Goal: Navigation & Orientation: Find specific page/section

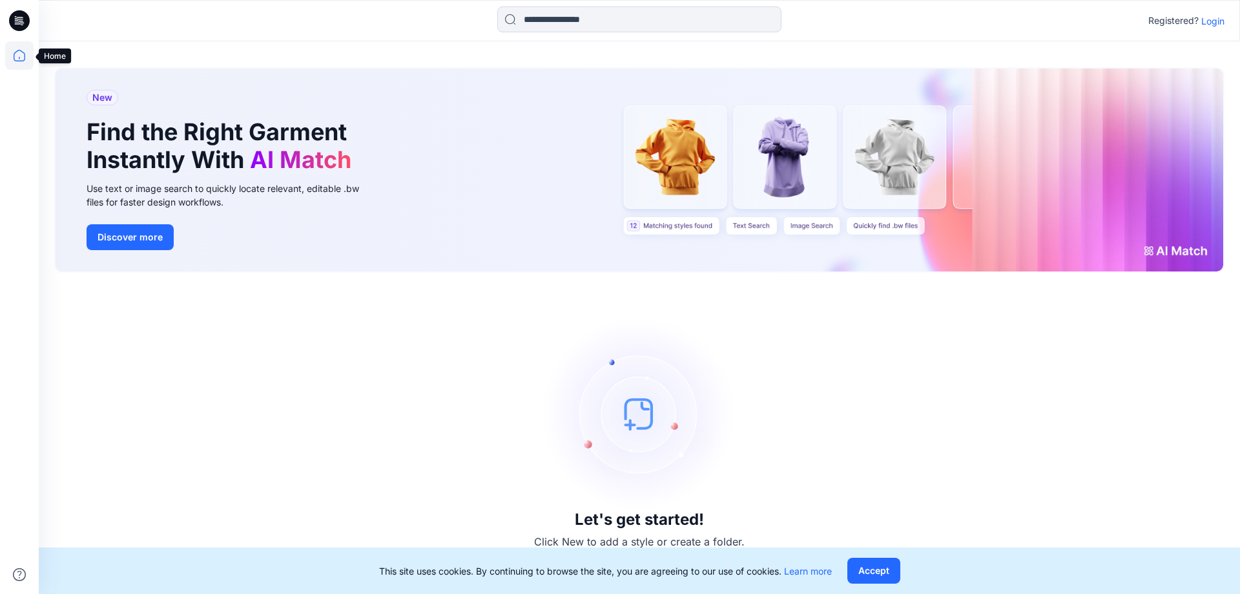
click at [21, 50] on icon at bounding box center [19, 55] width 28 height 28
click at [1213, 19] on p "Login" at bounding box center [1213, 21] width 23 height 14
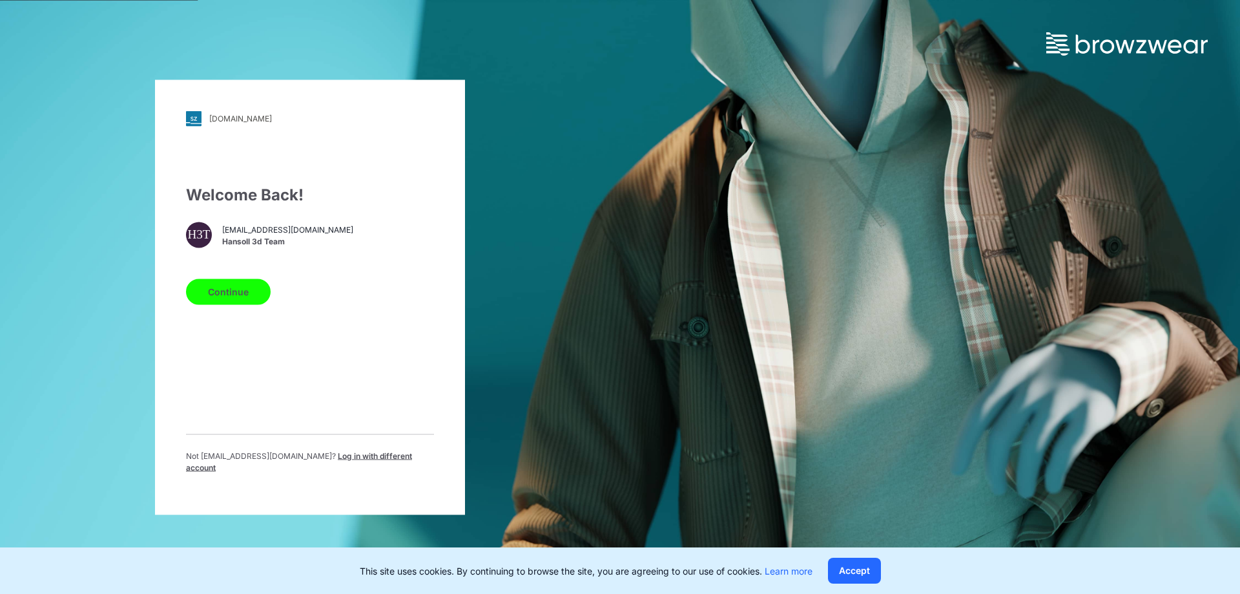
click at [258, 298] on button "Continue" at bounding box center [228, 291] width 85 height 26
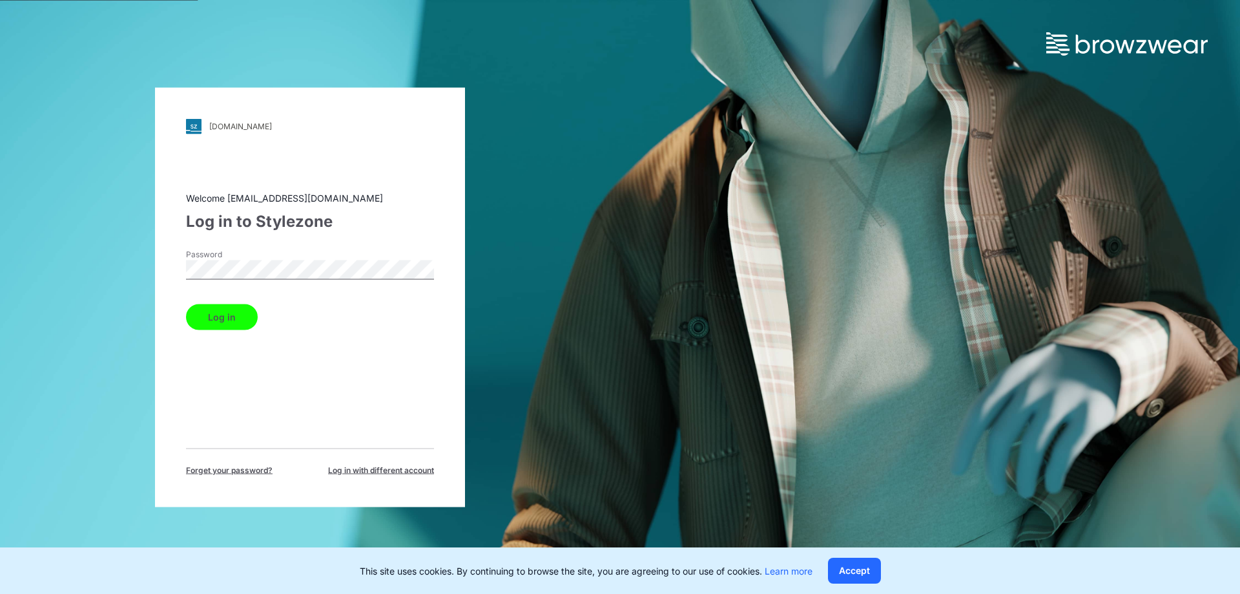
click at [244, 316] on button "Log in" at bounding box center [222, 317] width 72 height 26
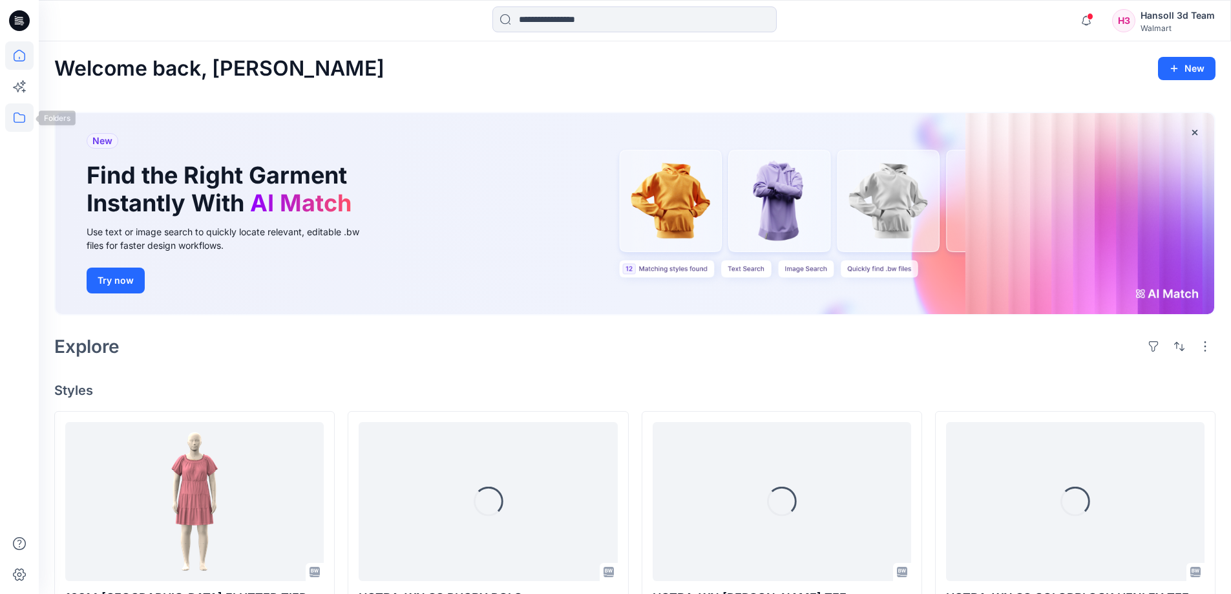
click at [16, 117] on icon at bounding box center [19, 117] width 28 height 28
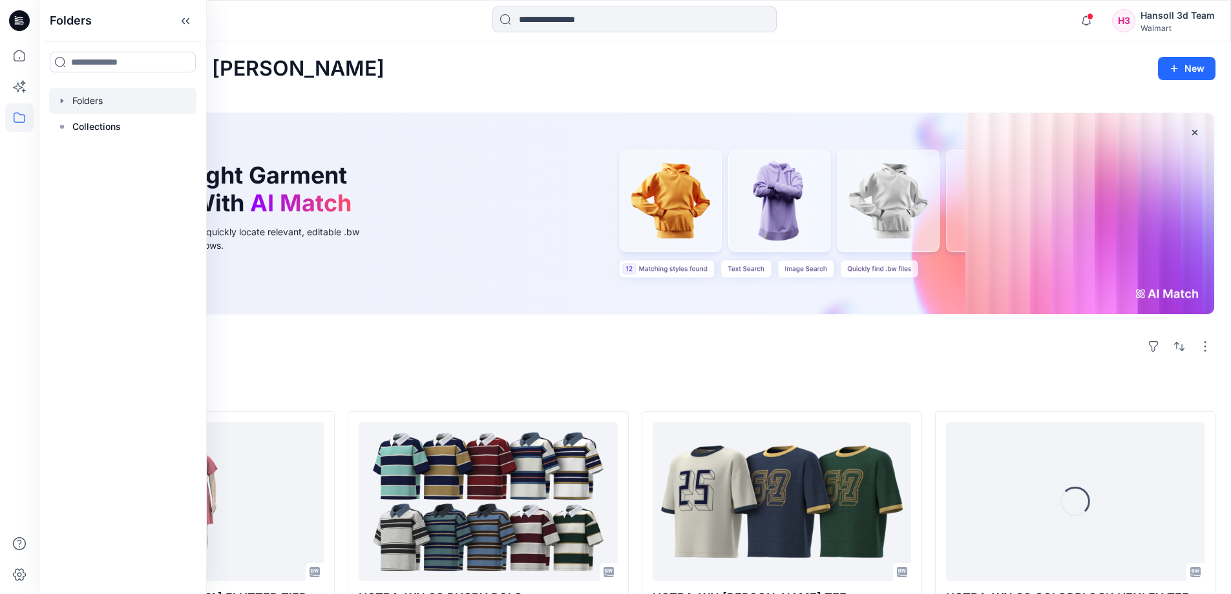
click at [143, 93] on div at bounding box center [122, 101] width 147 height 26
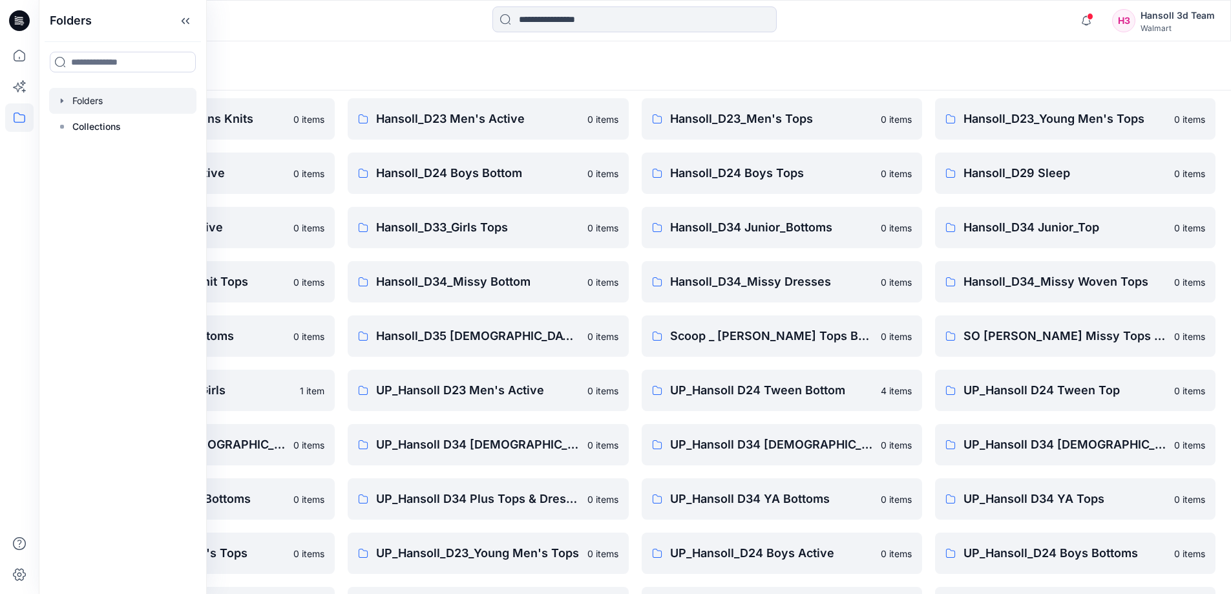
scroll to position [202, 0]
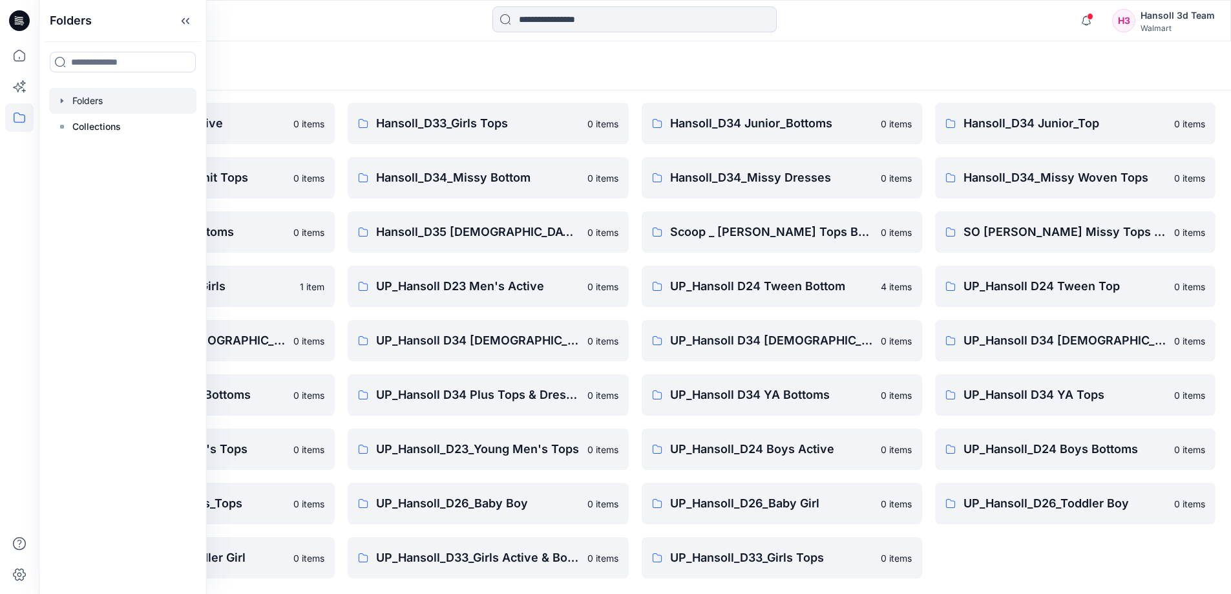
click at [1096, 561] on div "FA Hansoll D33 Girls Knits 0 items Hansoll_D23_Young Men's Tops 0 items Hansoll…" at bounding box center [1075, 259] width 280 height 638
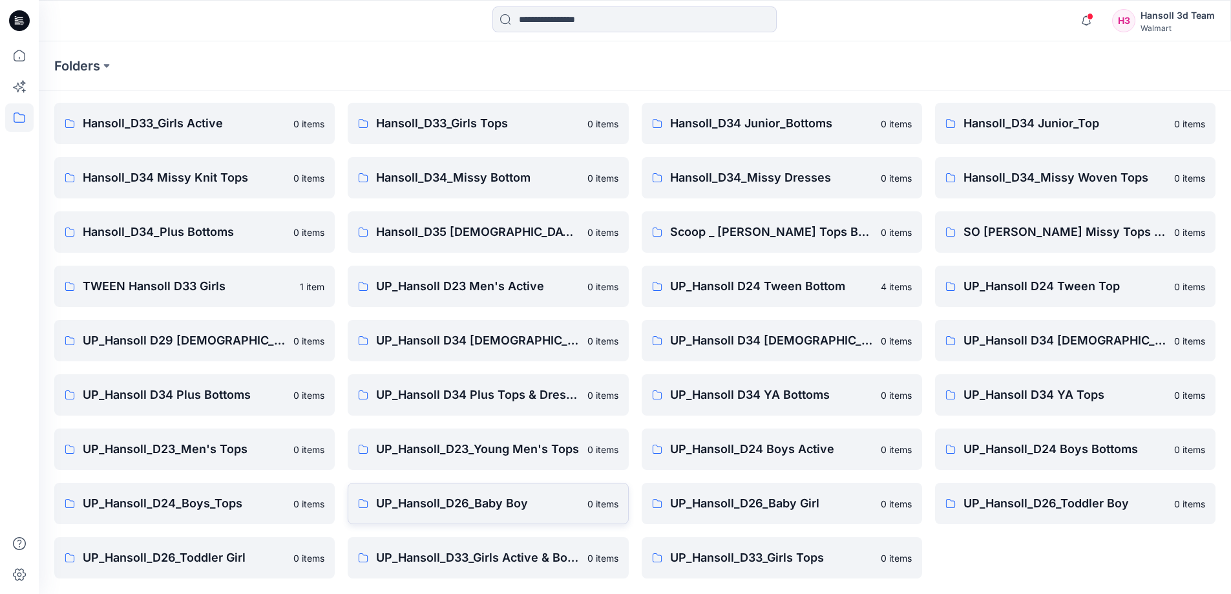
click at [526, 514] on link "UP_Hansoll_D26_Baby Boy [DEMOGRAPHIC_DATA] items" at bounding box center [488, 503] width 280 height 41
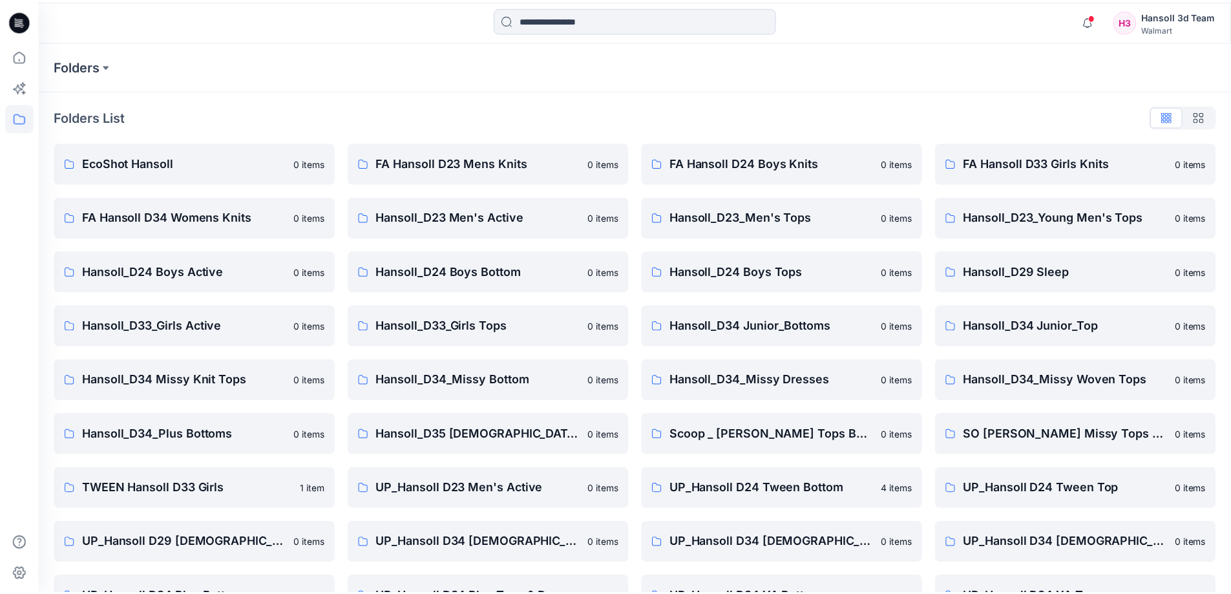
scroll to position [202, 0]
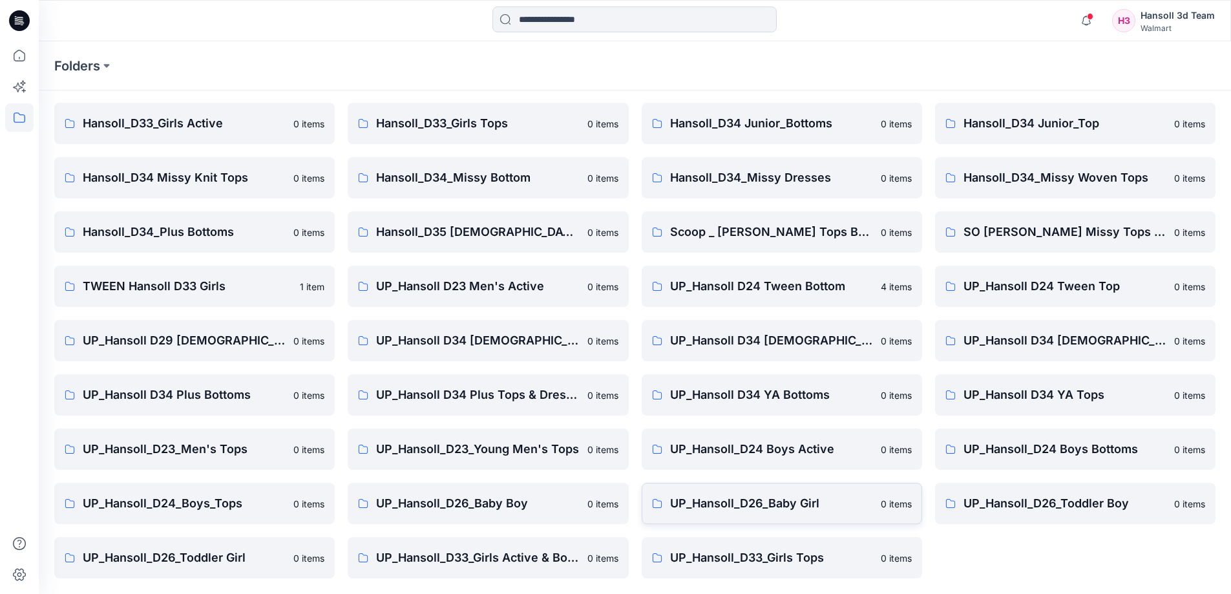
click at [774, 503] on p "UP_Hansoll_D26_Baby Girl" at bounding box center [771, 503] width 203 height 18
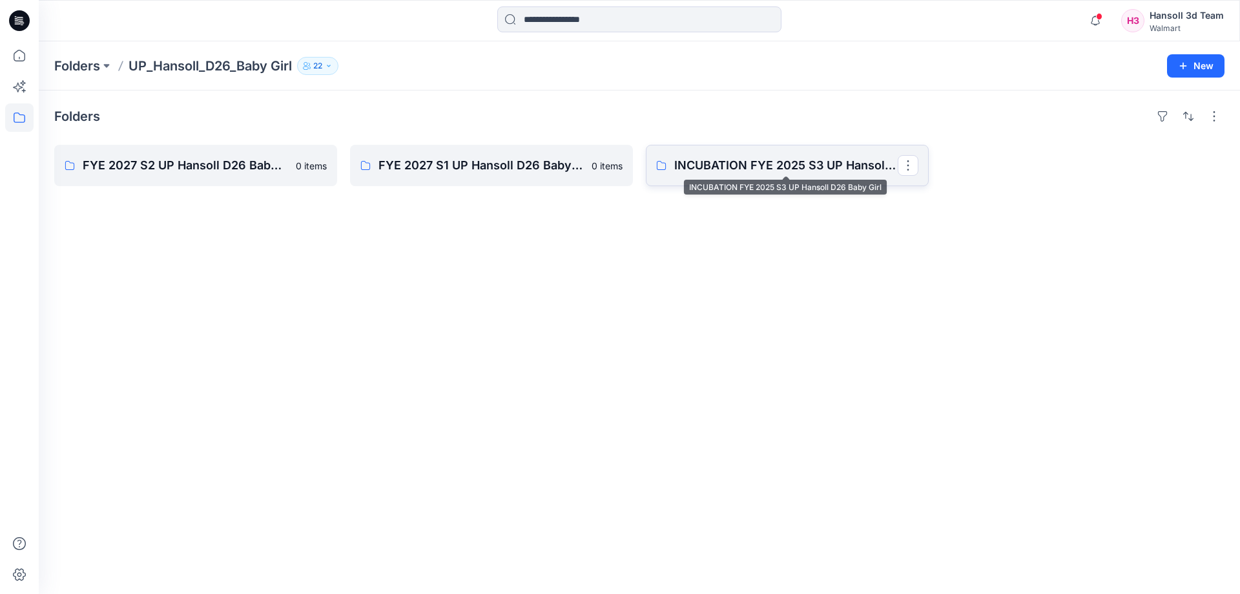
click at [804, 163] on p "INCUBATION FYE 2025 S3 UP Hansoll D26 Baby Girl" at bounding box center [786, 165] width 224 height 18
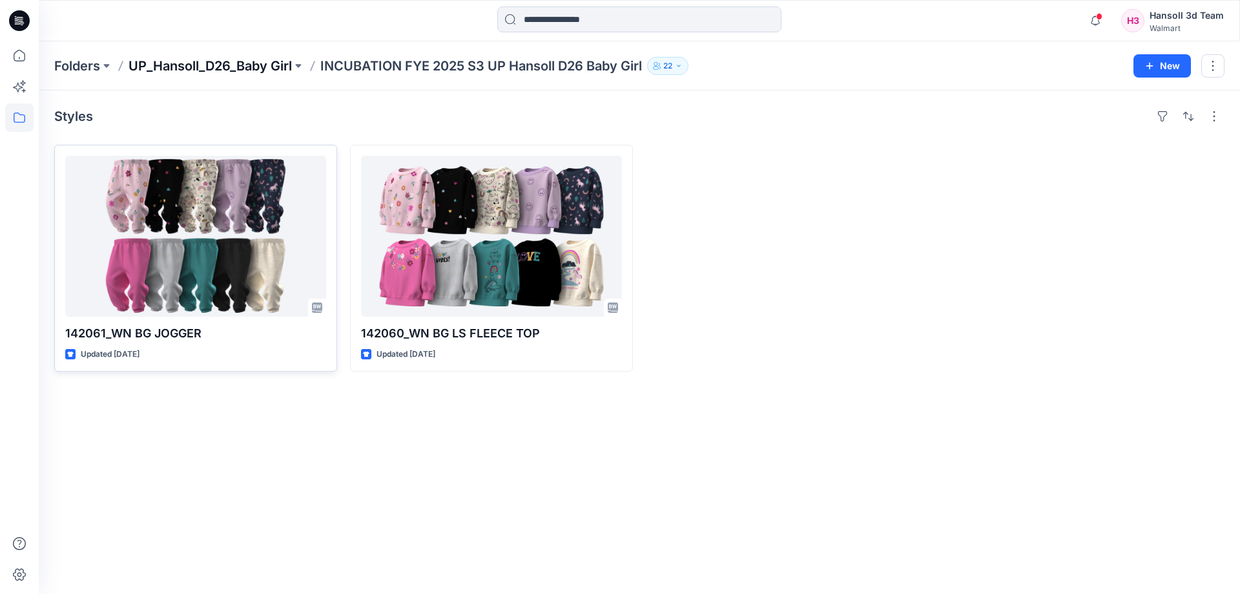
click at [201, 62] on p "UP_Hansoll_D26_Baby Girl" at bounding box center [210, 66] width 163 height 18
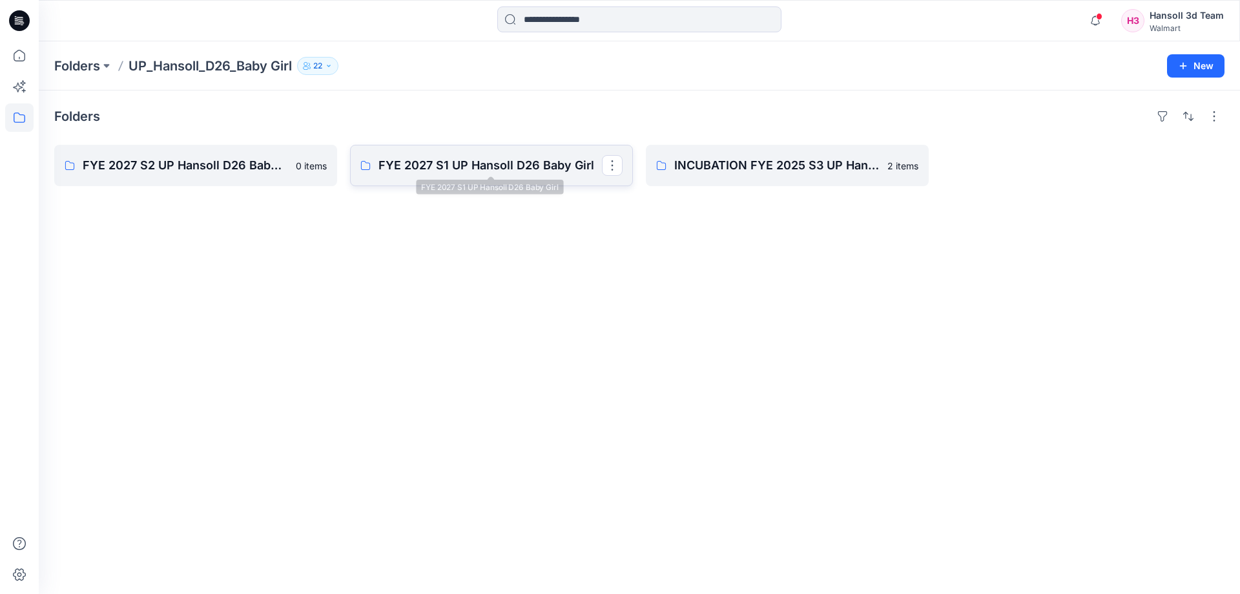
click at [533, 167] on p "FYE 2027 S1 UP Hansoll D26 Baby Girl" at bounding box center [491, 165] width 224 height 18
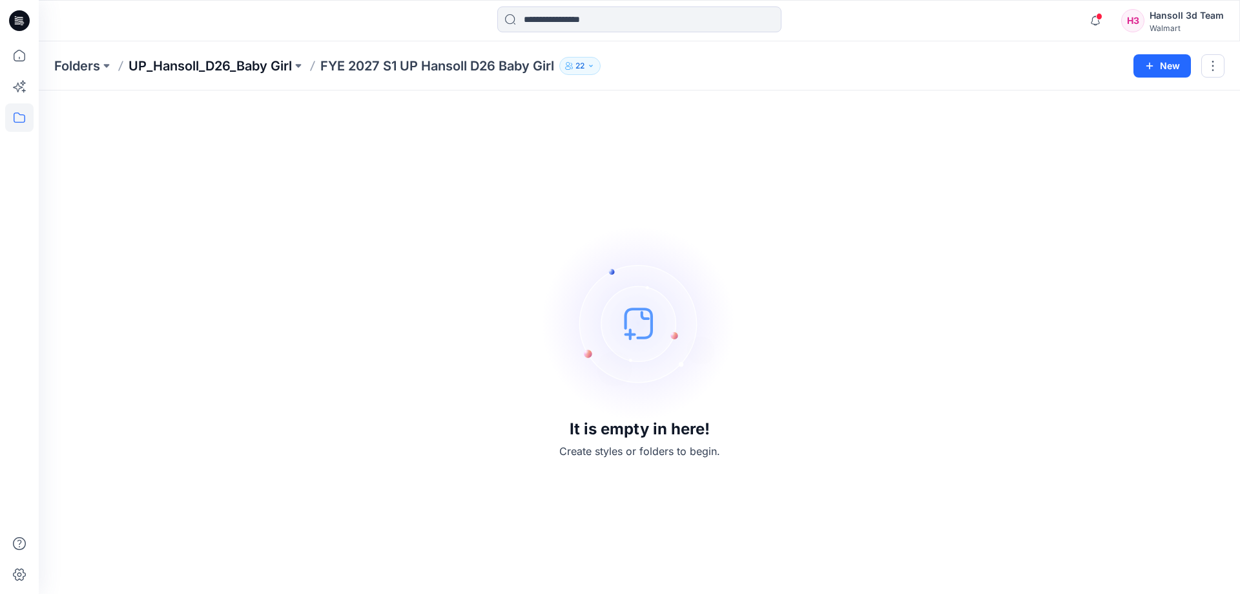
click at [252, 70] on p "UP_Hansoll_D26_Baby Girl" at bounding box center [210, 66] width 163 height 18
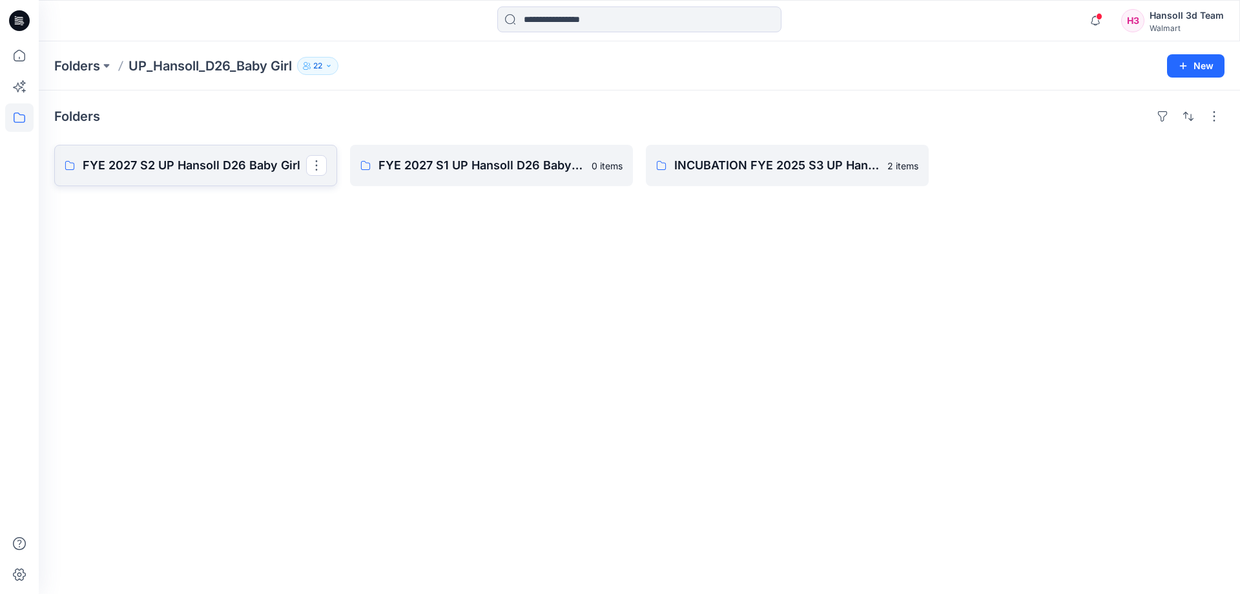
click at [152, 163] on p "FYE 2027 S2 UP Hansoll D26 Baby Girl" at bounding box center [195, 165] width 224 height 18
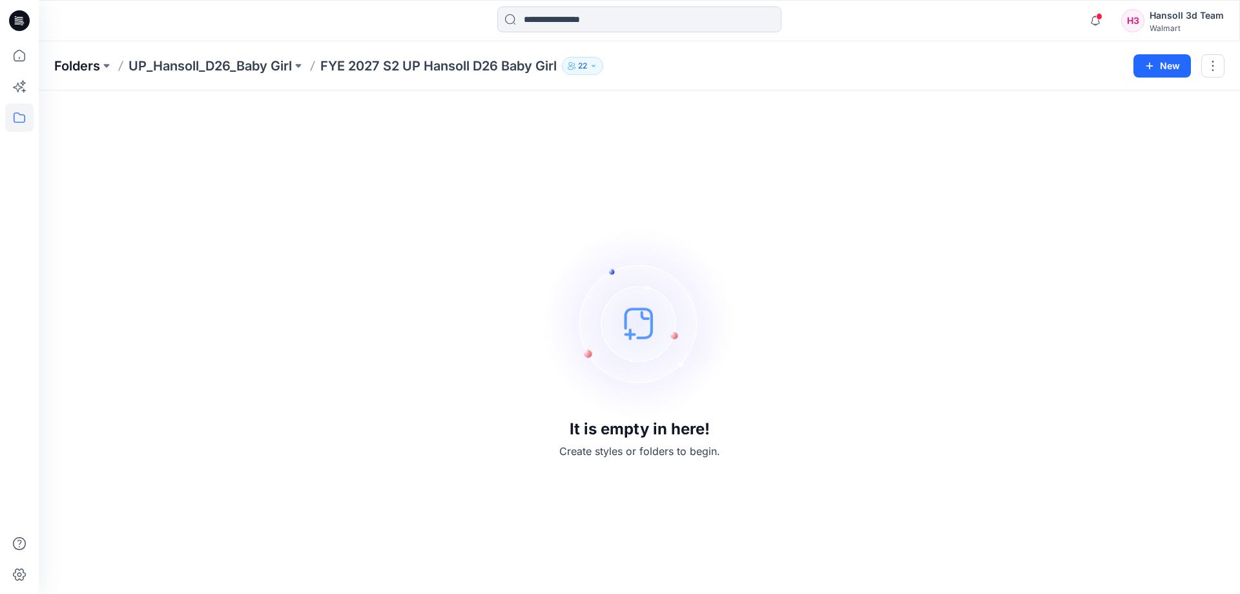
click at [97, 71] on p "Folders" at bounding box center [77, 66] width 46 height 18
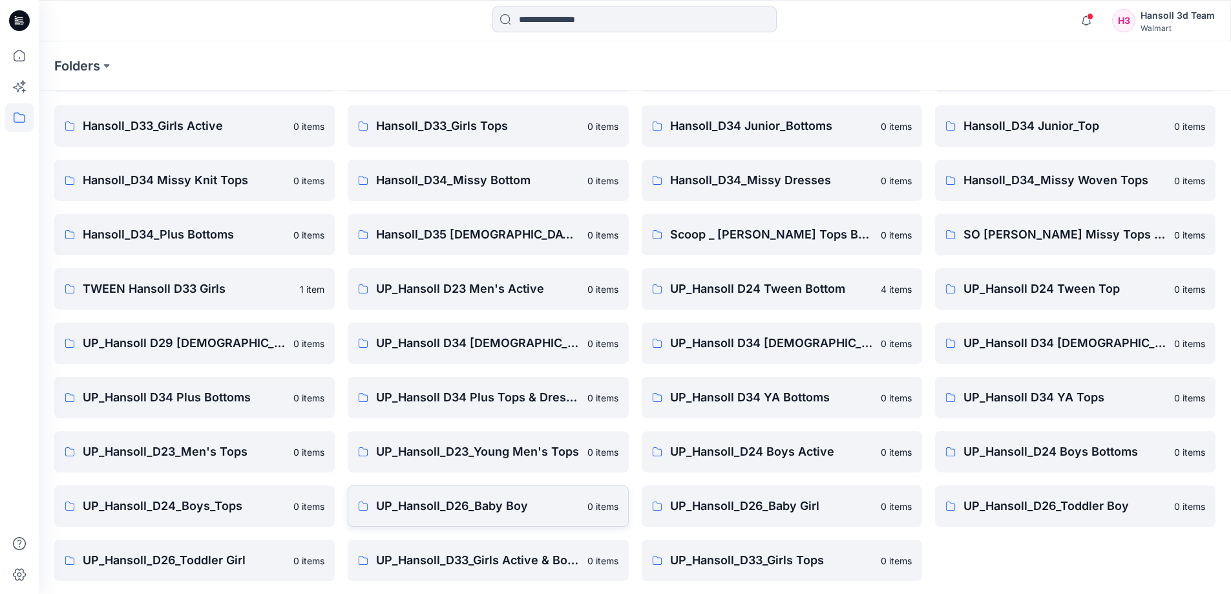
scroll to position [202, 0]
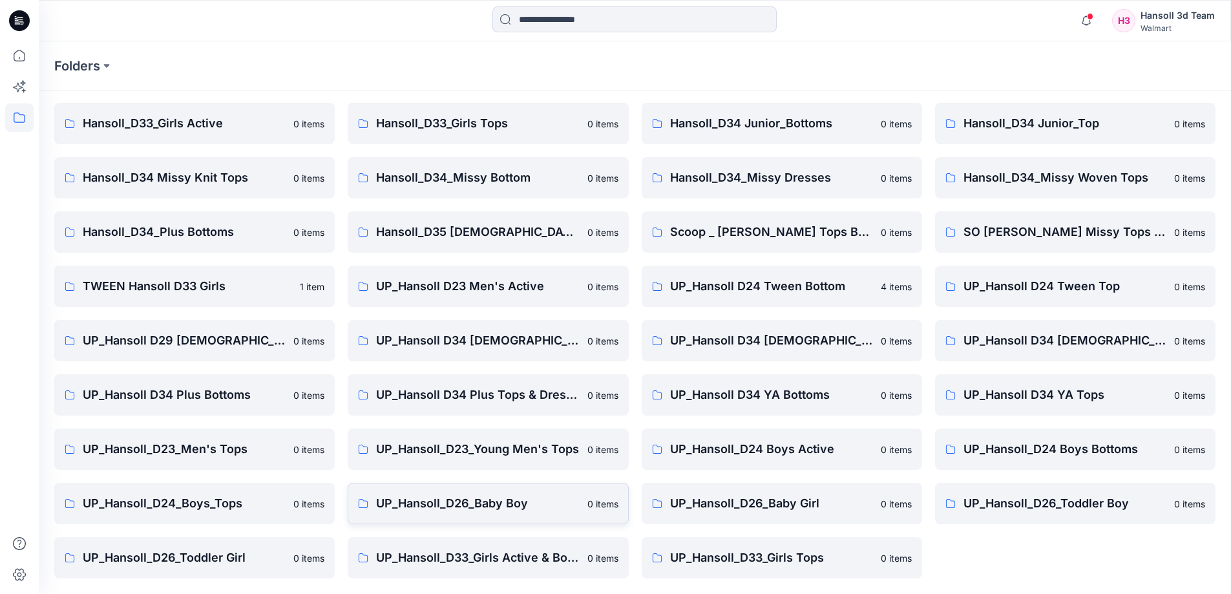
click at [460, 499] on p "UP_Hansoll_D26_Baby Boy" at bounding box center [477, 503] width 203 height 18
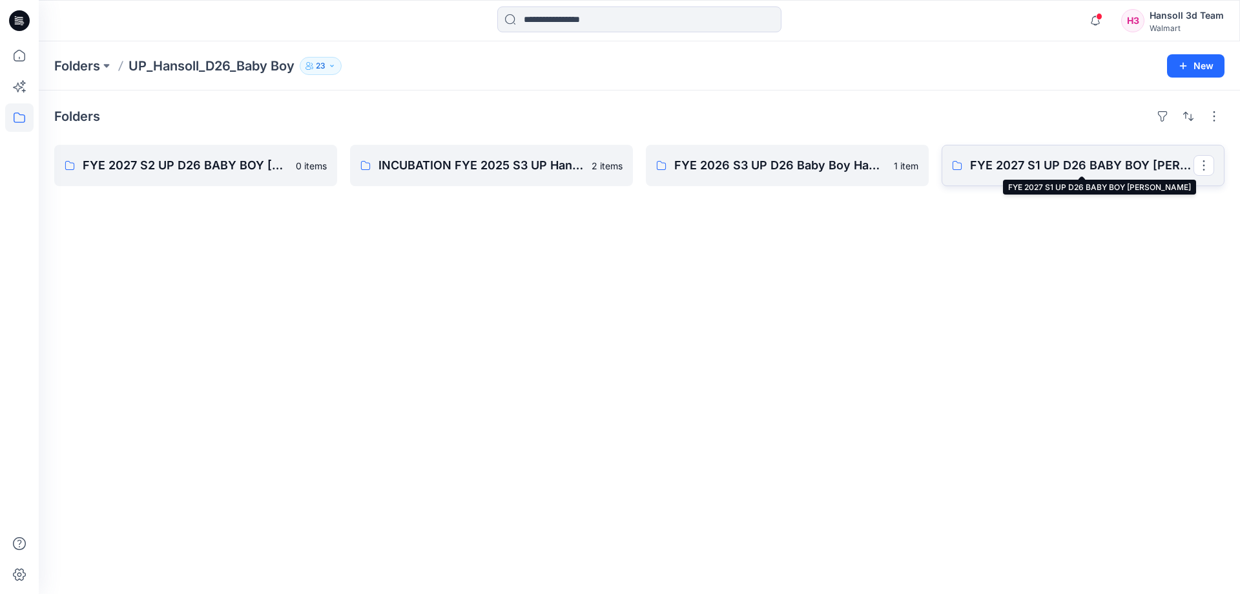
click at [1050, 169] on p "FYE 2027 S1 UP D26 BABY BOY [PERSON_NAME]" at bounding box center [1082, 165] width 224 height 18
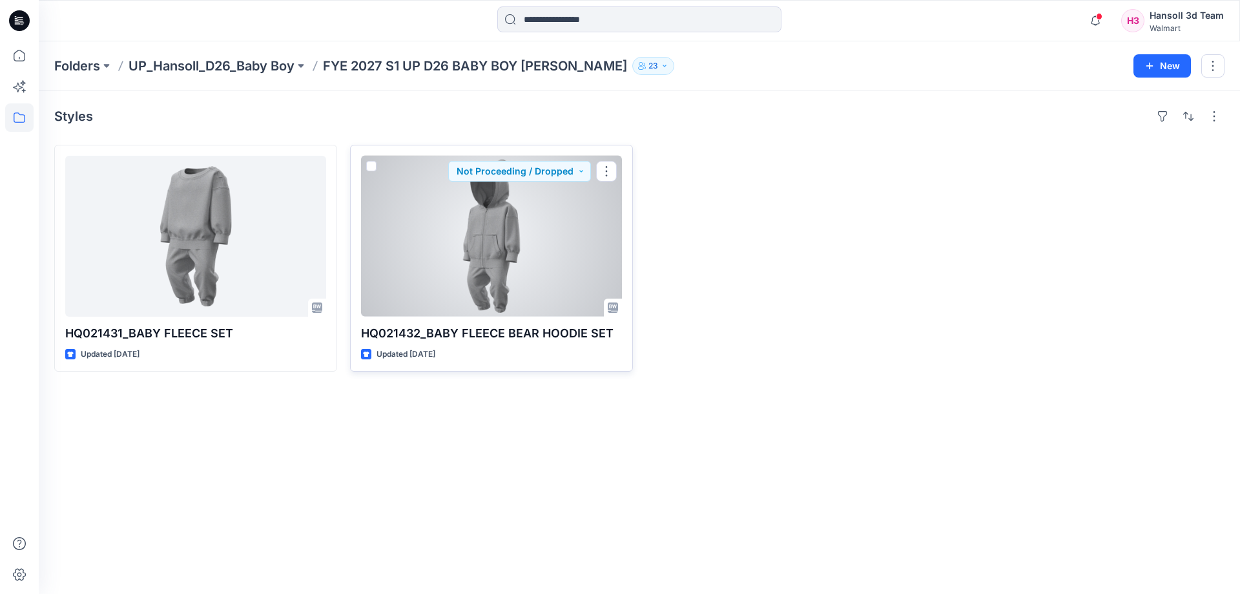
click at [505, 261] on div at bounding box center [491, 236] width 261 height 161
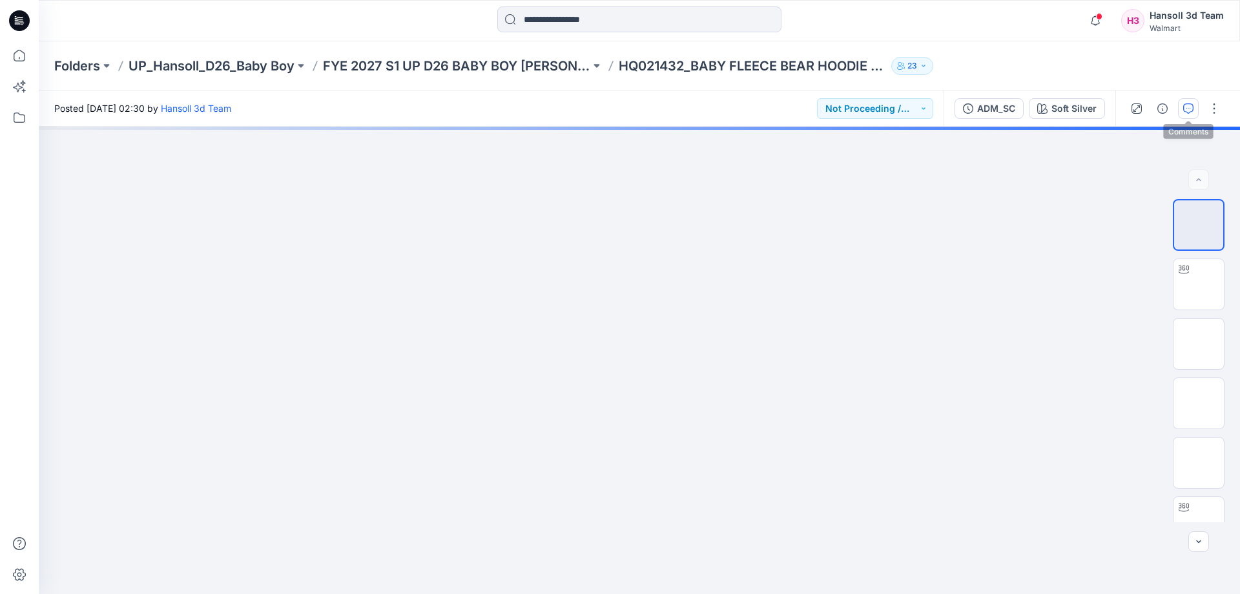
click at [1197, 104] on button "button" at bounding box center [1188, 108] width 21 height 21
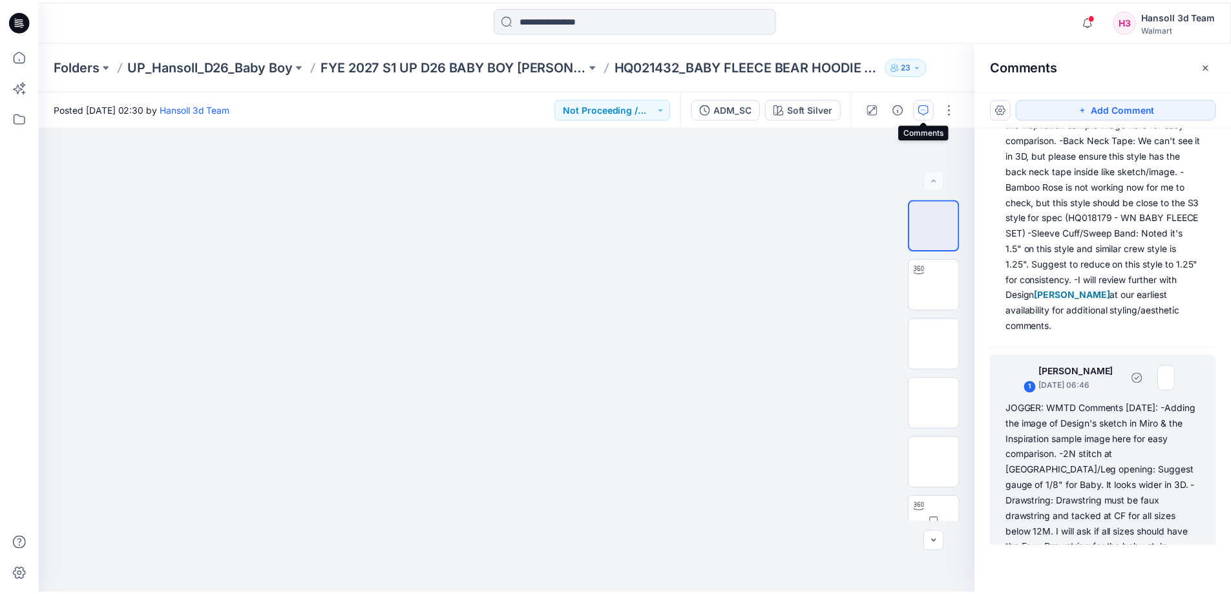
scroll to position [640, 0]
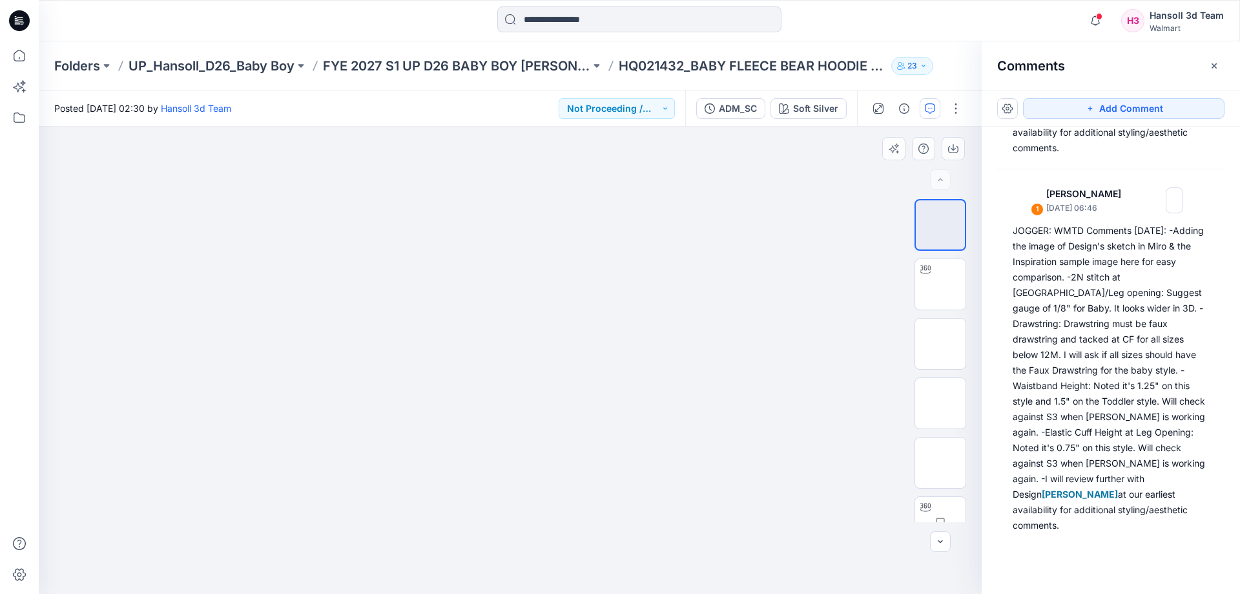
click at [556, 127] on img at bounding box center [510, 127] width 467 height 0
click at [647, 127] on img at bounding box center [510, 127] width 467 height 0
click at [450, 59] on p "FYE 2027 S1 UP D26 BABY BOY [PERSON_NAME]" at bounding box center [456, 66] width 267 height 18
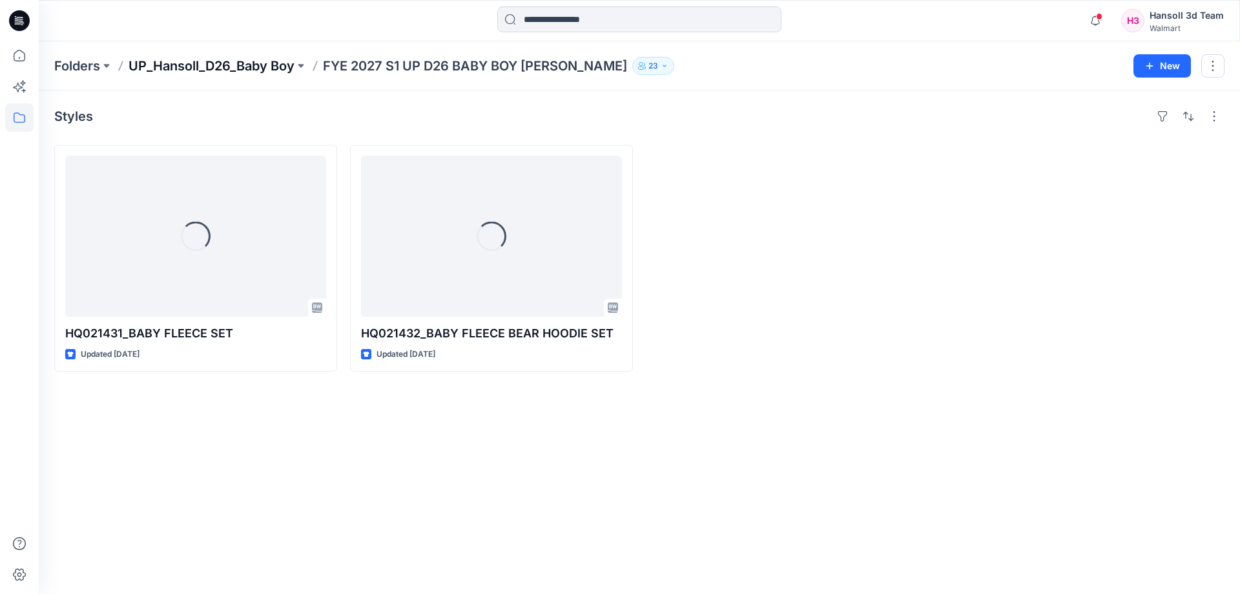
click at [196, 70] on p "UP_Hansoll_D26_Baby Boy" at bounding box center [212, 66] width 166 height 18
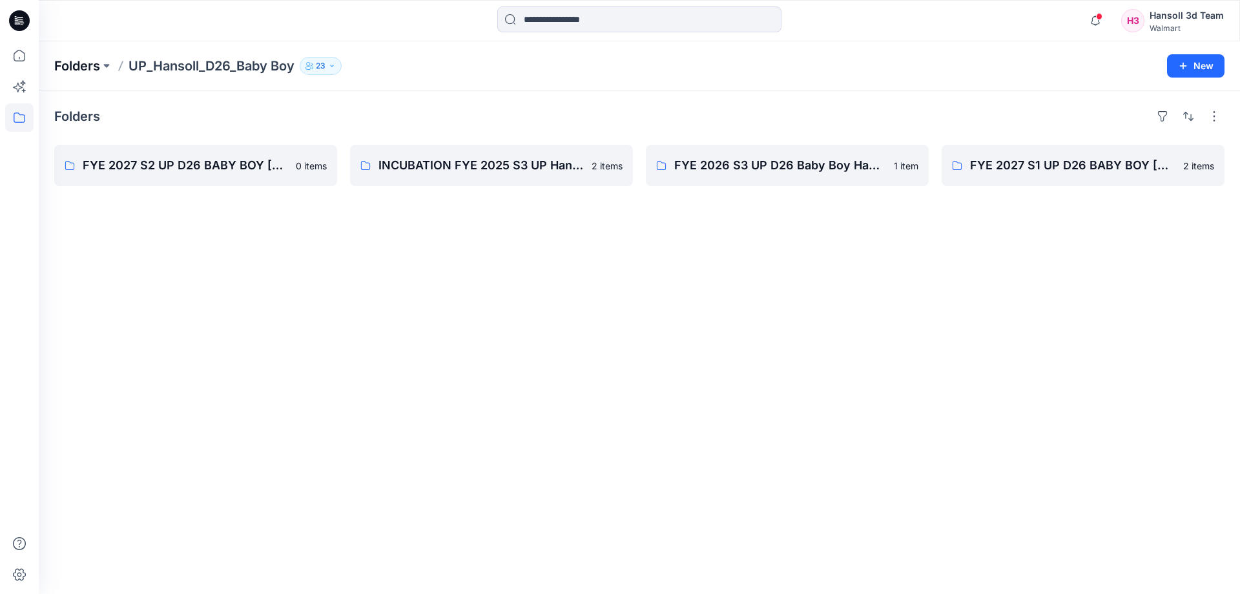
click at [70, 69] on p "Folders" at bounding box center [77, 66] width 46 height 18
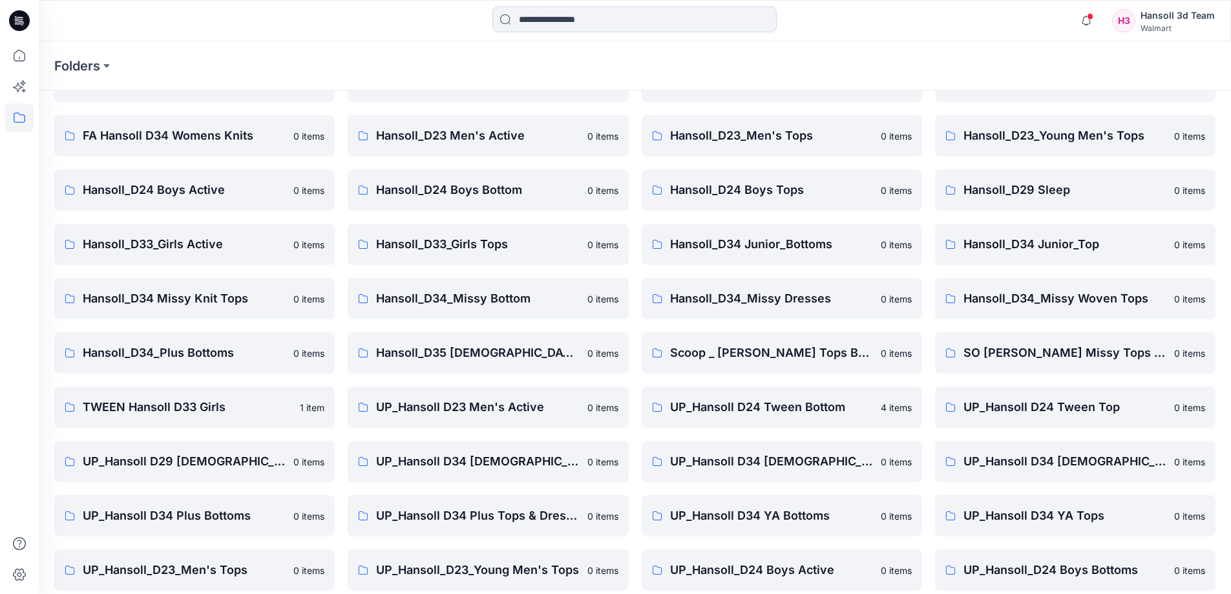
scroll to position [202, 0]
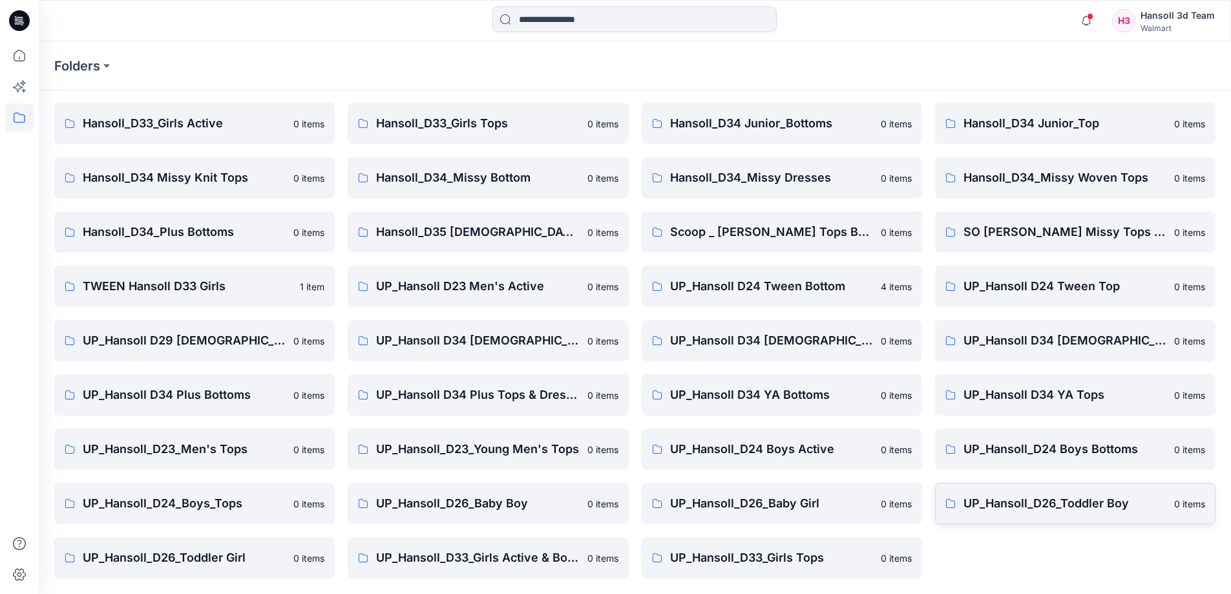
click at [1003, 496] on p "UP_Hansoll_D26_Toddler Boy" at bounding box center [1064, 503] width 203 height 18
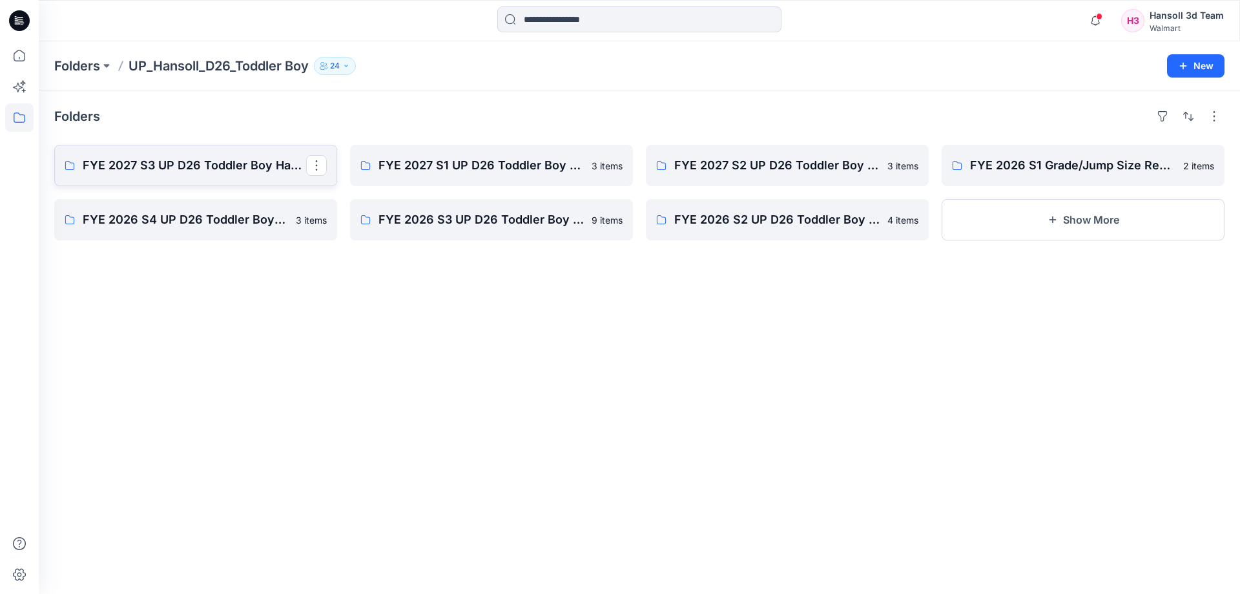
click at [264, 163] on p "FYE 2027 S3 UP D26 Toddler Boy Hansoll" at bounding box center [195, 165] width 224 height 18
